Goal: Information Seeking & Learning: Find specific fact

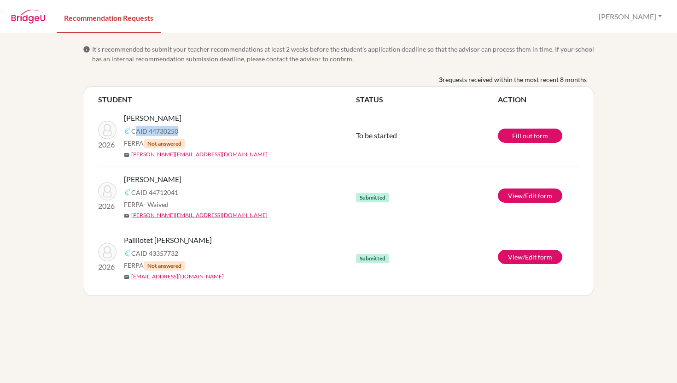
drag, startPoint x: 181, startPoint y: 130, endPoint x: 135, endPoint y: 130, distance: 46.1
click at [135, 130] on div "CAID 44730250" at bounding box center [243, 130] width 239 height 11
click at [218, 113] on div "[PERSON_NAME]" at bounding box center [243, 117] width 239 height 11
drag, startPoint x: 177, startPoint y: 202, endPoint x: 148, endPoint y: 205, distance: 29.3
click at [148, 205] on div "FERPA - Waived" at bounding box center [243, 204] width 239 height 10
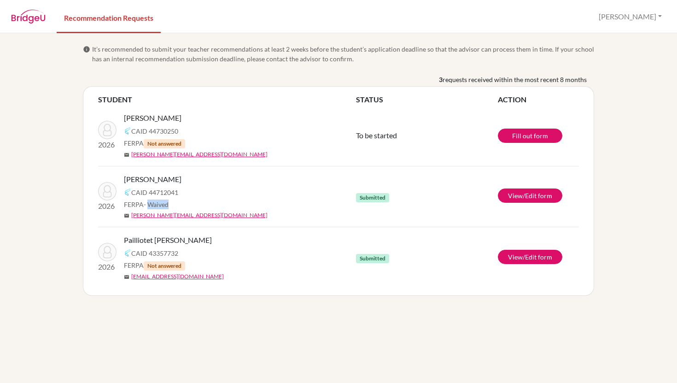
copy span "Waived"
click at [173, 205] on div "FERPA - Waived" at bounding box center [243, 204] width 239 height 10
drag, startPoint x: 177, startPoint y: 203, endPoint x: 124, endPoint y: 205, distance: 53.0
click at [124, 205] on div "FERPA - Waived" at bounding box center [243, 204] width 239 height 10
drag, startPoint x: 401, startPoint y: 206, endPoint x: 167, endPoint y: 205, distance: 234.0
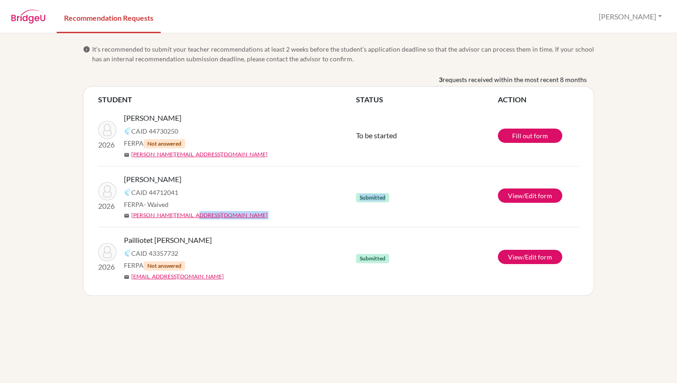
click at [169, 206] on tr "2026 [PERSON_NAME] 44712041 FERPA - Waived mail [PERSON_NAME][EMAIL_ADDRESS][DO…" at bounding box center [338, 196] width 481 height 61
click at [210, 197] on div "CAID 44712041" at bounding box center [243, 192] width 239 height 11
drag, startPoint x: 178, startPoint y: 202, endPoint x: 120, endPoint y: 205, distance: 58.5
click at [120, 205] on div "2026 [PERSON_NAME] 44712041 FERPA - Waived mail [PERSON_NAME][EMAIL_ADDRESS][DO…" at bounding box center [227, 197] width 272 height 46
click at [209, 193] on div "CAID 44712041" at bounding box center [243, 192] width 239 height 11
